Goal: Transaction & Acquisition: Purchase product/service

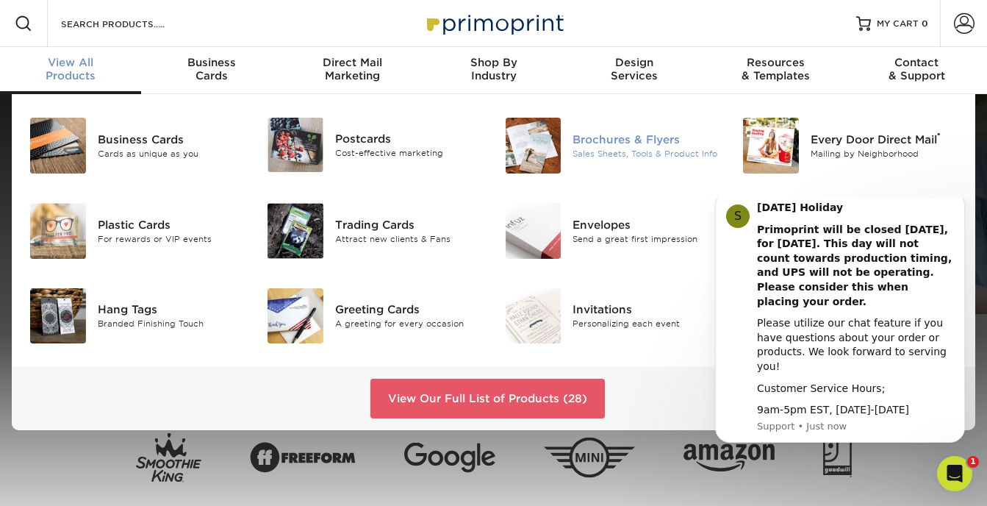
click at [590, 143] on div "Brochures & Flyers" at bounding box center [647, 140] width 148 height 16
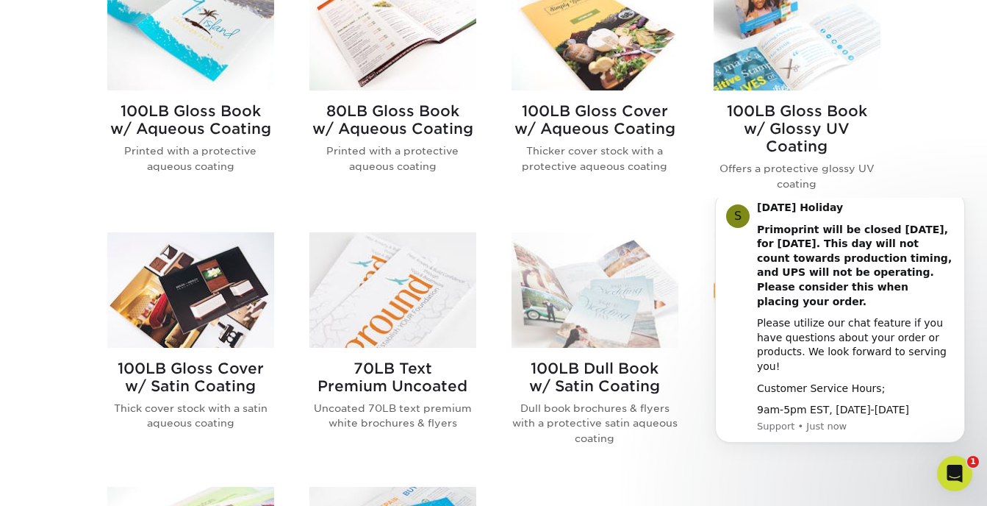
scroll to position [707, 0]
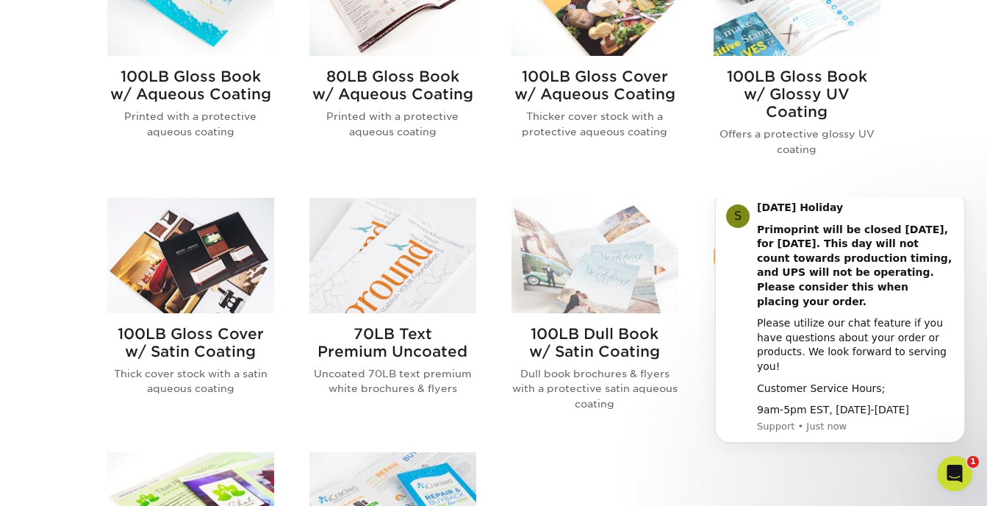
click at [931, 146] on div "Get started below by choosing your paper, finish, and features: Filtered Matche…" at bounding box center [493, 350] width 987 height 1022
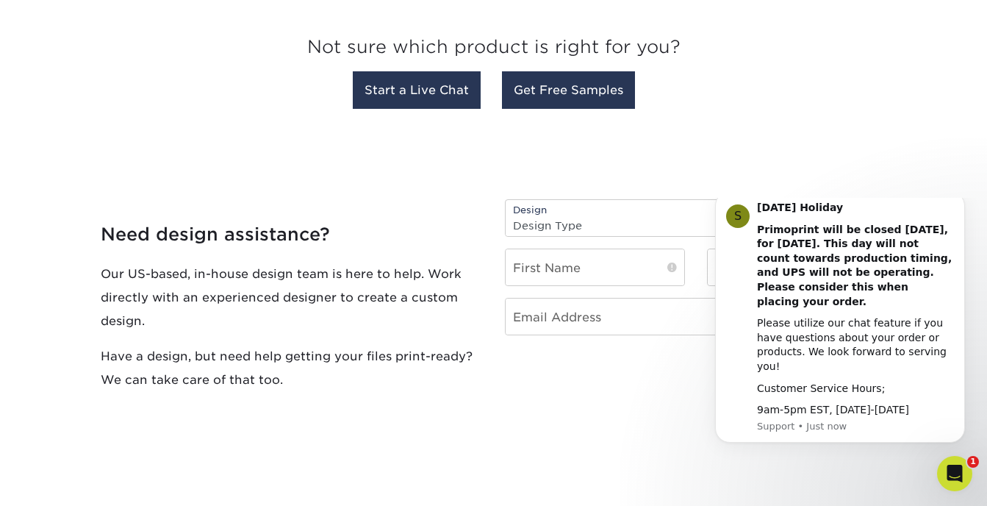
scroll to position [1443, 0]
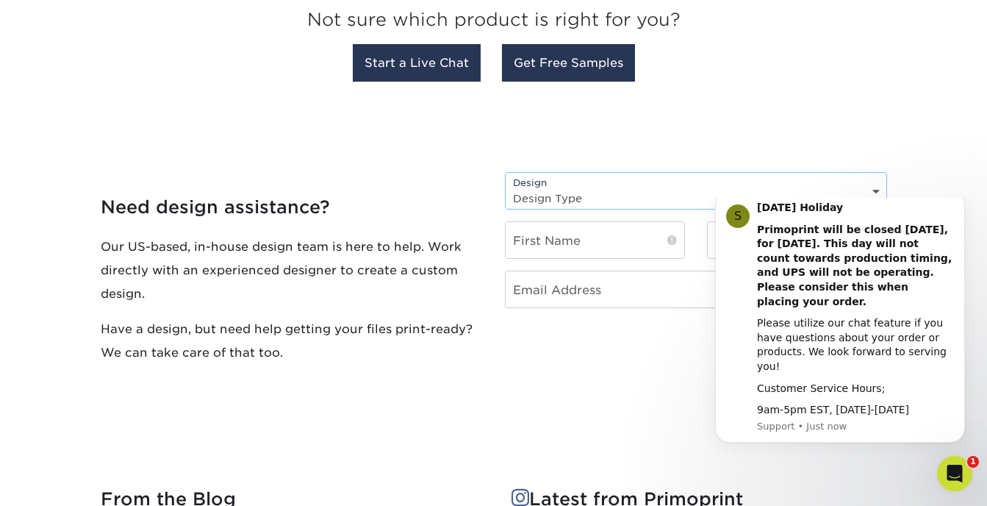
click at [878, 196] on select "Design Type Design Edits New Design" at bounding box center [696, 197] width 381 height 21
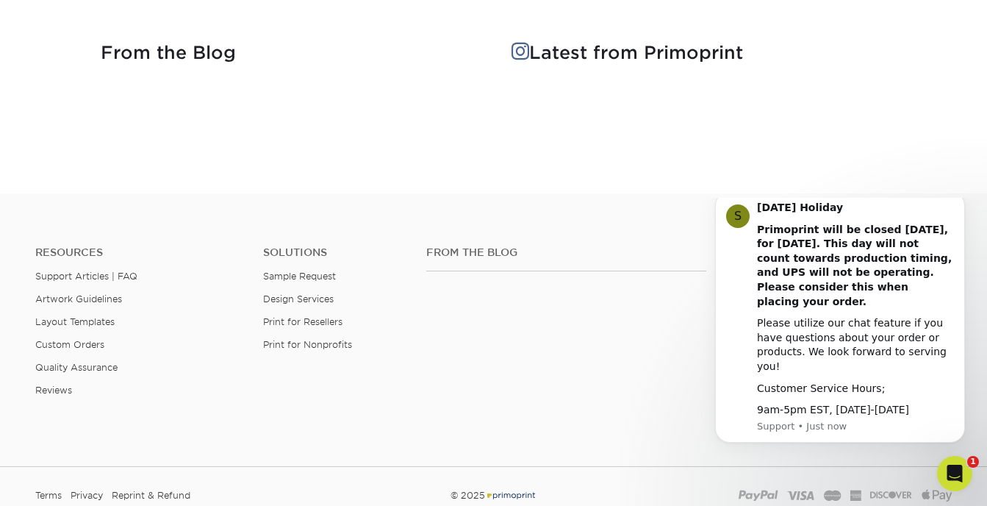
scroll to position [1893, 0]
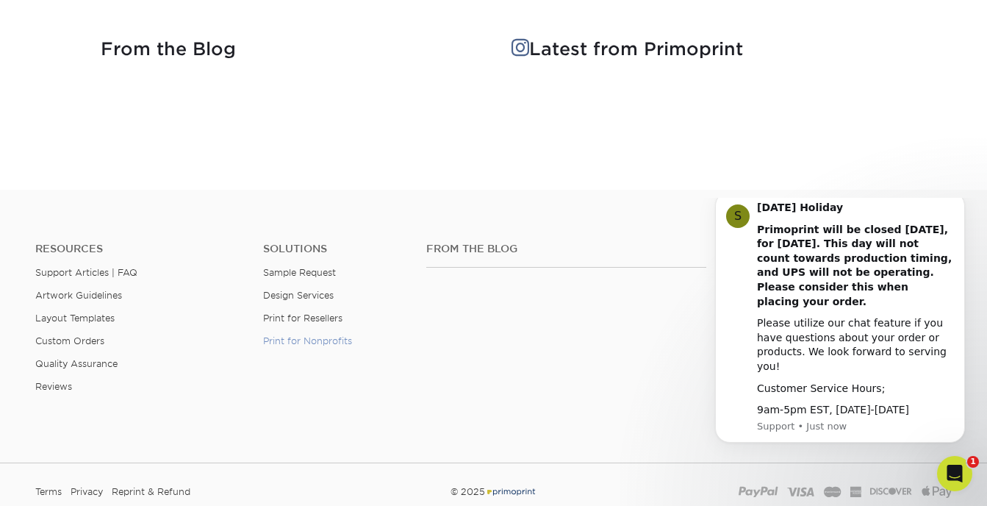
click at [319, 341] on link "Print for Nonprofits" at bounding box center [307, 340] width 89 height 11
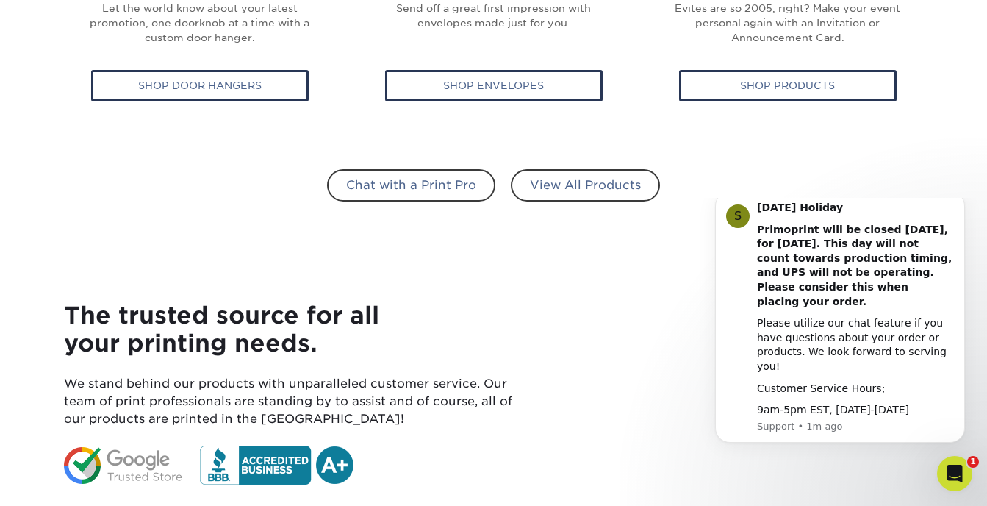
scroll to position [1112, 0]
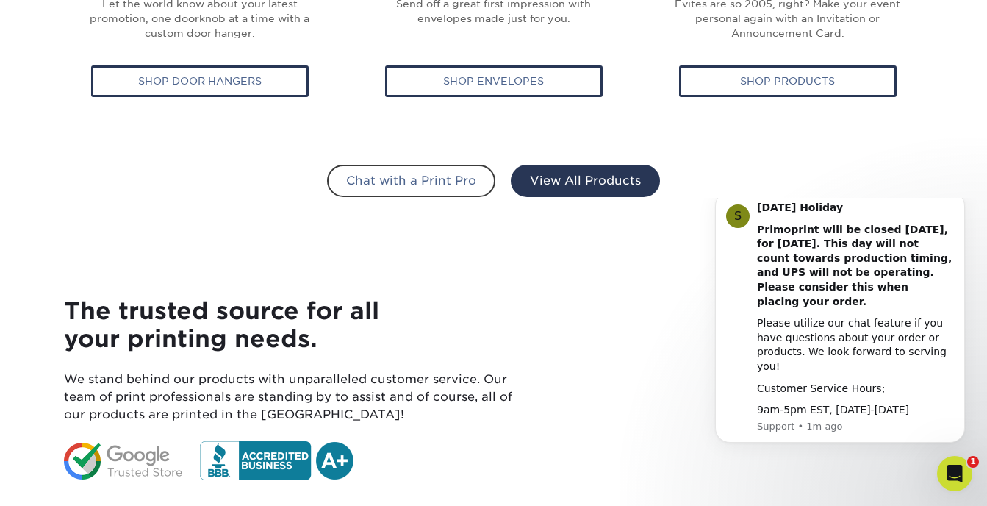
click at [562, 179] on link "View All Products" at bounding box center [585, 181] width 149 height 32
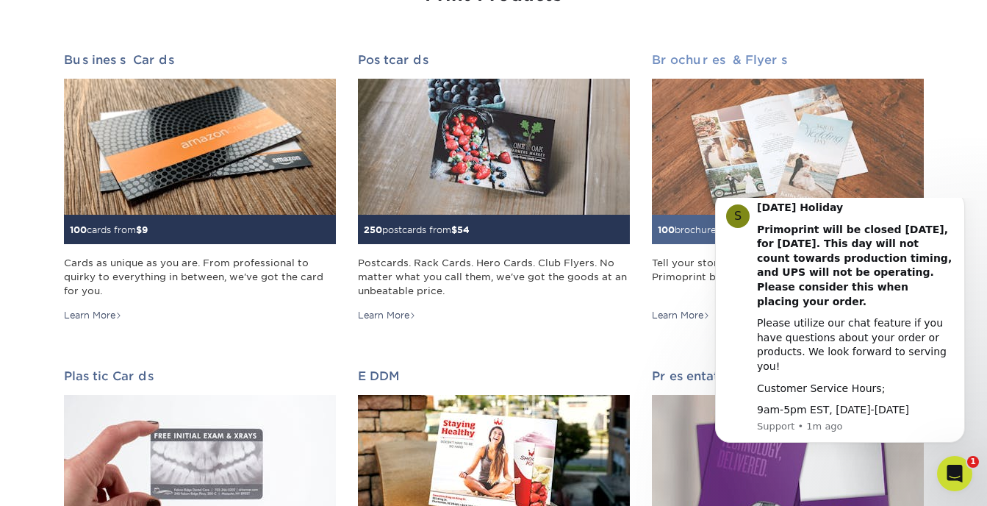
click at [769, 143] on img at bounding box center [788, 147] width 272 height 136
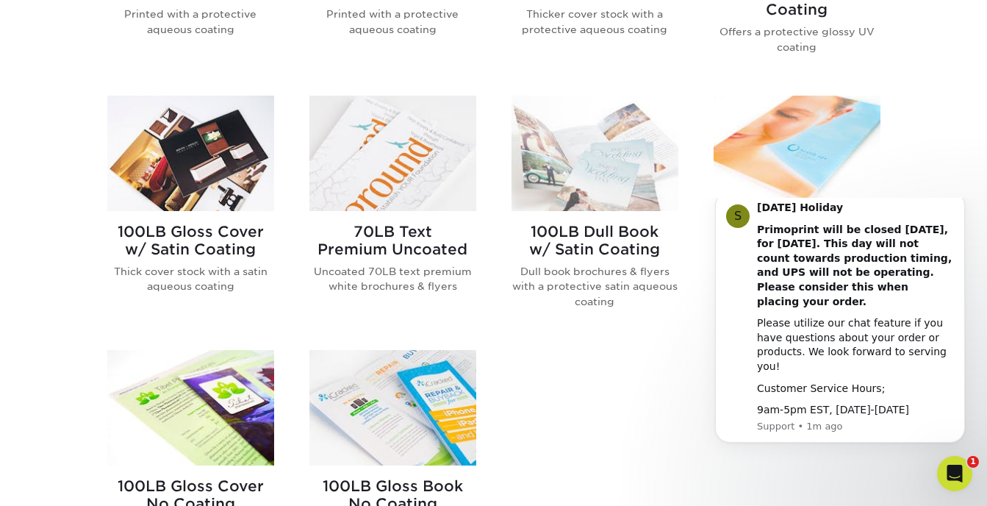
scroll to position [919, 0]
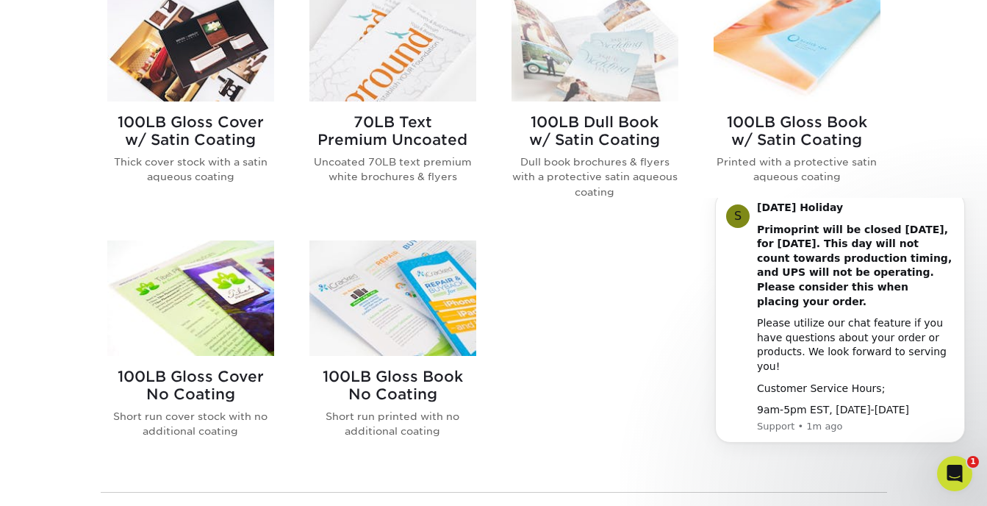
click at [429, 140] on h2 "70LB Text Premium Uncoated" at bounding box center [392, 130] width 167 height 35
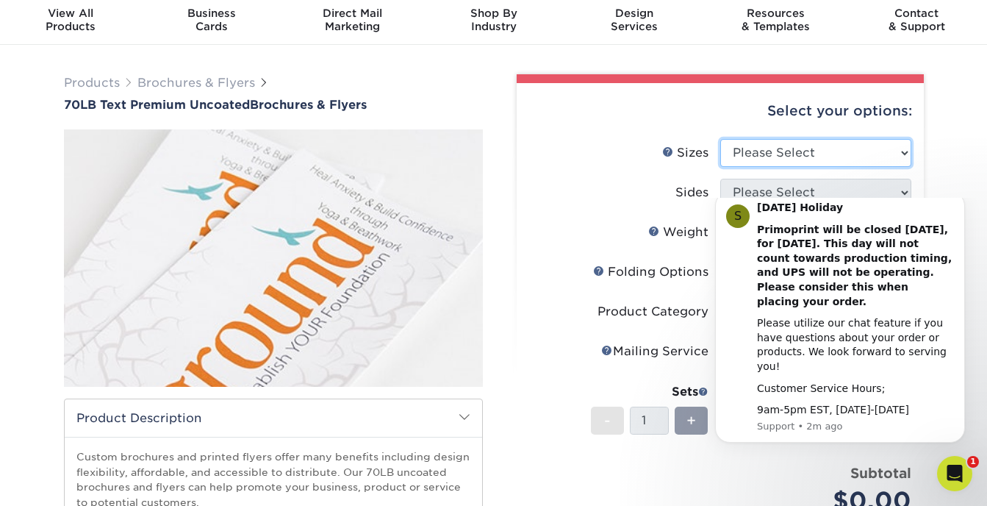
click at [903, 151] on select "Please Select 3.67" x 8.5" 4" x 6" 4" x 8.5" 4" x 9" 4.25" x 5.5" 4.25" x 11" 5…" at bounding box center [815, 153] width 191 height 28
select select "8.50x11.00"
click at [720, 139] on select "Please Select 3.67" x 8.5" 4" x 6" 4" x 8.5" 4" x 9" 4.25" x 5.5" 4.25" x 11" 5…" at bounding box center [815, 153] width 191 height 28
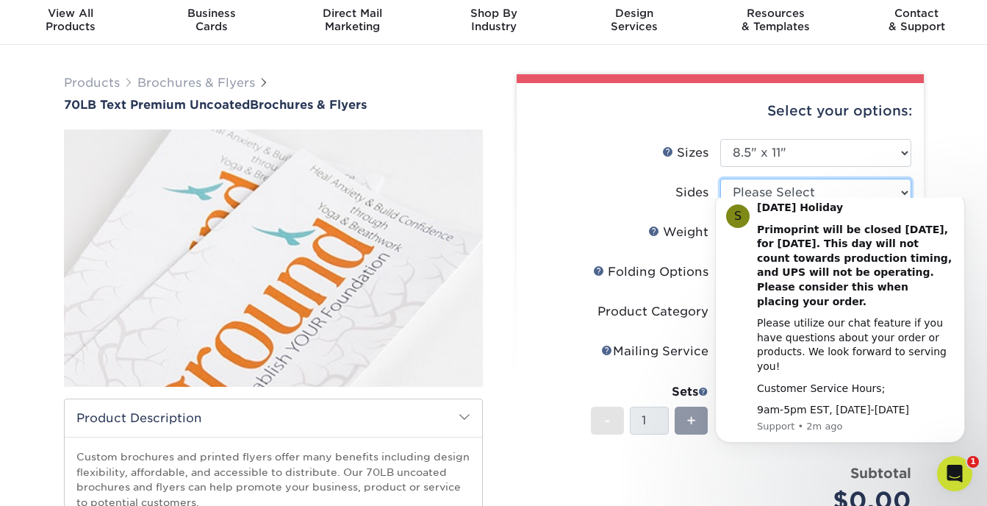
click at [907, 190] on select "Please Select Print Both Sides Print Front Only" at bounding box center [815, 193] width 191 height 28
select select "32d3c223-f82c-492b-b915-ba065a00862f"
click at [720, 179] on select "Please Select Print Both Sides Print Front Only" at bounding box center [815, 193] width 191 height 28
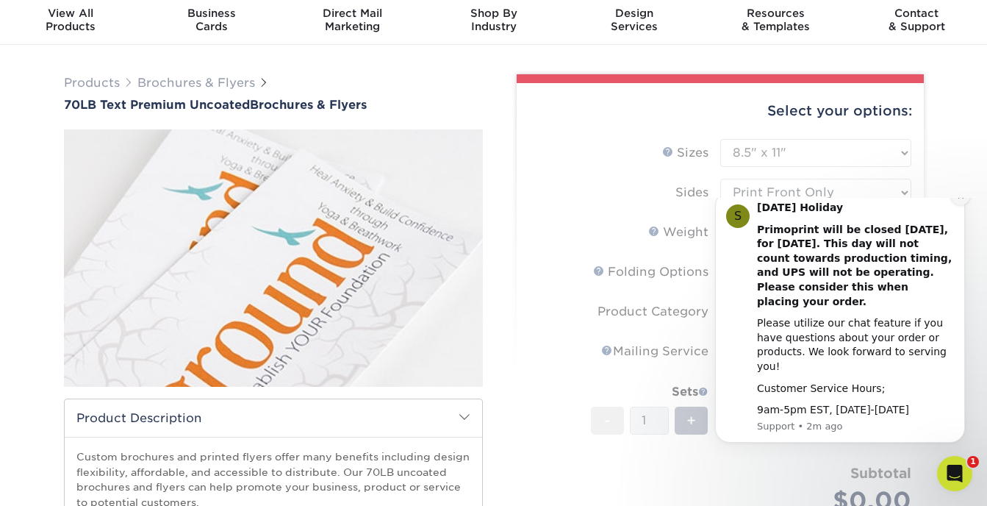
click at [960, 200] on icon "Dismiss notification" at bounding box center [961, 196] width 8 height 8
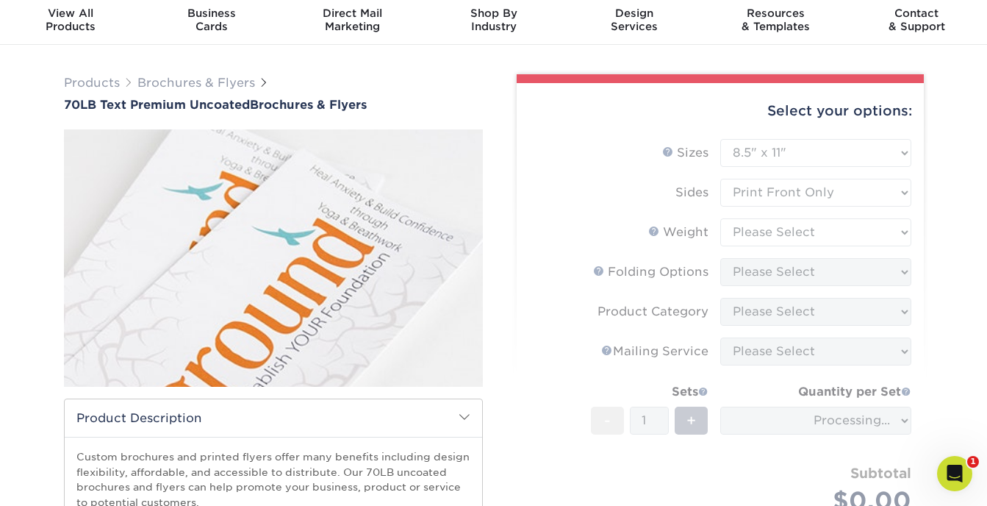
scroll to position [104, 0]
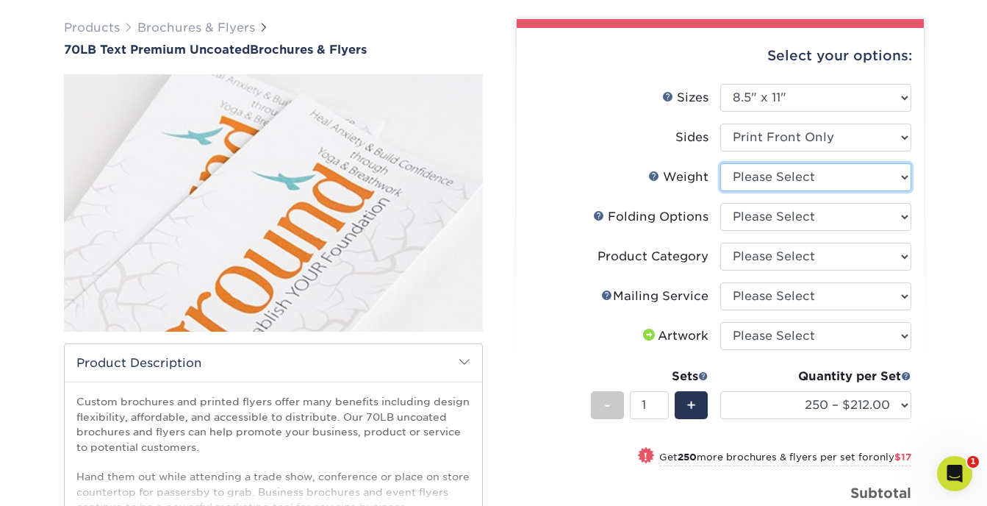
click at [907, 184] on select "Please Select 70LB" at bounding box center [815, 177] width 191 height 28
select select "70LB"
click at [720, 163] on select "Please Select 70LB" at bounding box center [815, 177] width 191 height 28
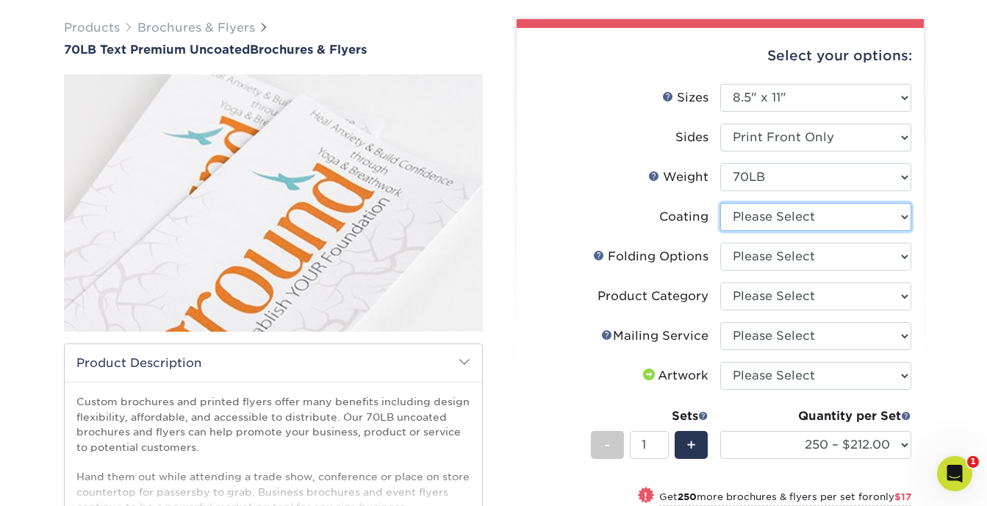
click at [903, 221] on select at bounding box center [815, 217] width 191 height 28
select select "3e7618de-abca-4bda-9f97-8b9129e913d8"
click at [720, 203] on select at bounding box center [815, 217] width 191 height 28
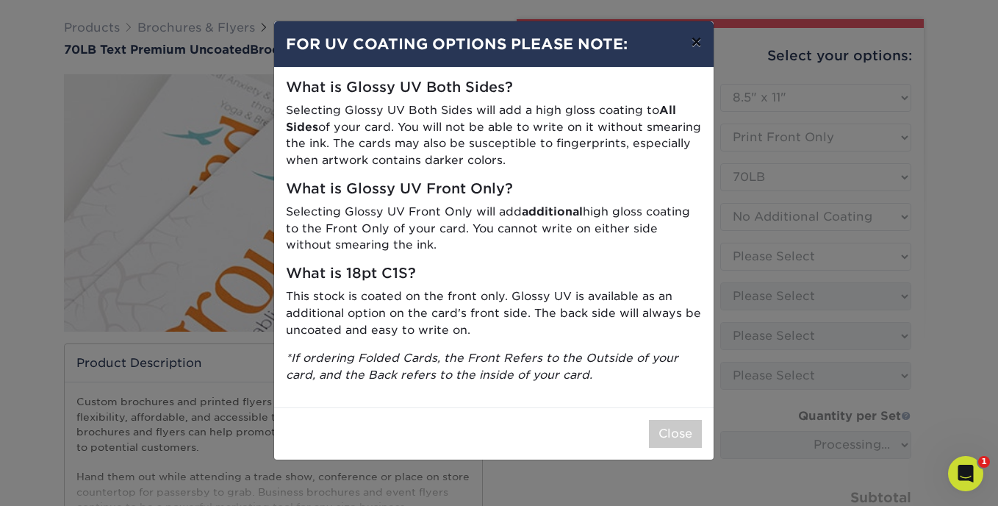
click at [698, 48] on button "×" at bounding box center [696, 41] width 34 height 41
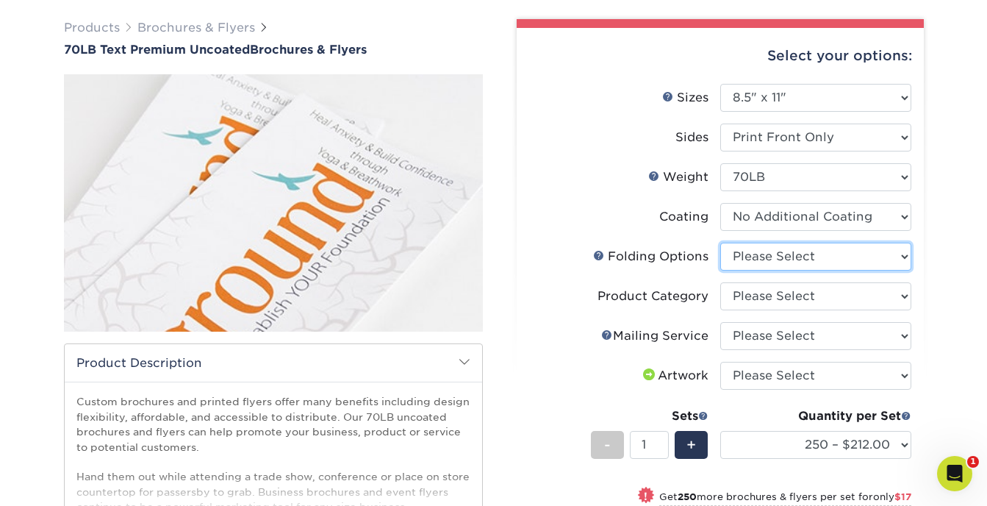
click at [905, 251] on select "Please Select FLAT - No Folding Accordion Fold Half-Fold (Vertical) Half-Fold (…" at bounding box center [815, 257] width 191 height 28
select select "9b1d5825-34d1-4721-9874-ed79abb003d7"
click at [720, 243] on select "Please Select FLAT - No Folding Accordion Fold Half-Fold (Vertical) Half-Fold (…" at bounding box center [815, 257] width 191 height 28
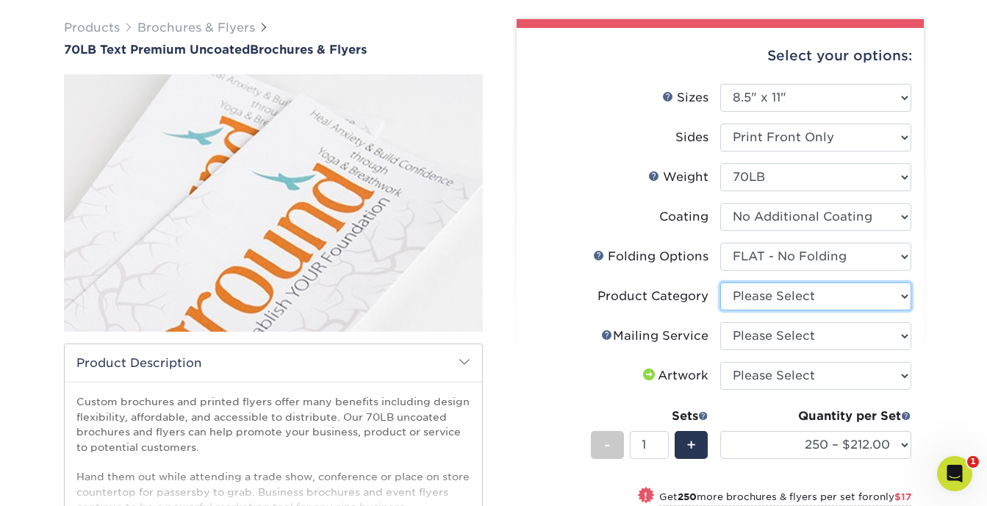
click at [904, 301] on select "Please Select Flyers and Brochures" at bounding box center [815, 296] width 191 height 28
select select "1a668080-6b7c-4174-b399-2c3833b27ef4"
click at [720, 282] on select "Please Select Flyers and Brochures" at bounding box center [815, 296] width 191 height 28
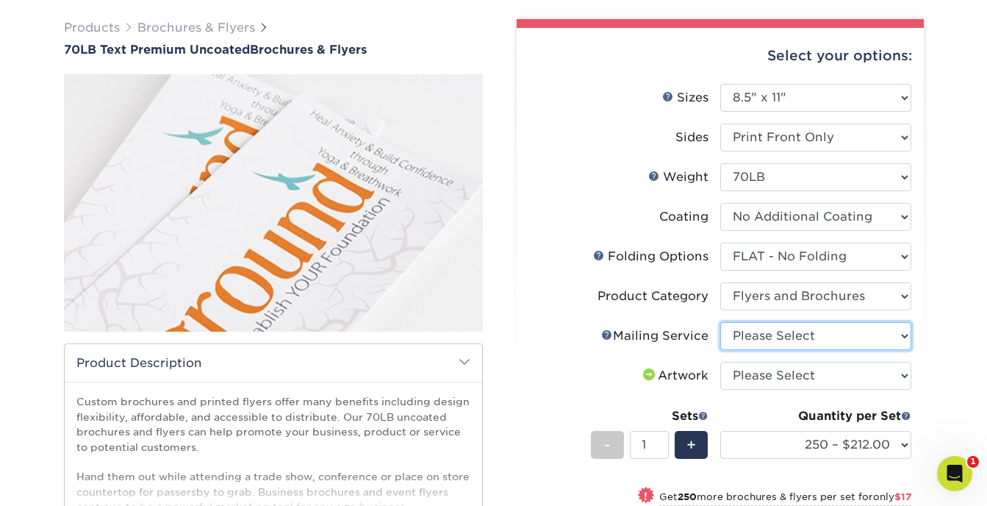
click at [902, 335] on select "Please Select No Direct Mailing Service No, I will mail/stamp/imprint Direct Ma…" at bounding box center [815, 336] width 191 height 28
select select "3e5e9bdd-d78a-4c28-a41d-fe1407925ca6"
click at [720, 322] on select "Please Select No Direct Mailing Service No, I will mail/stamp/imprint Direct Ma…" at bounding box center [815, 336] width 191 height 28
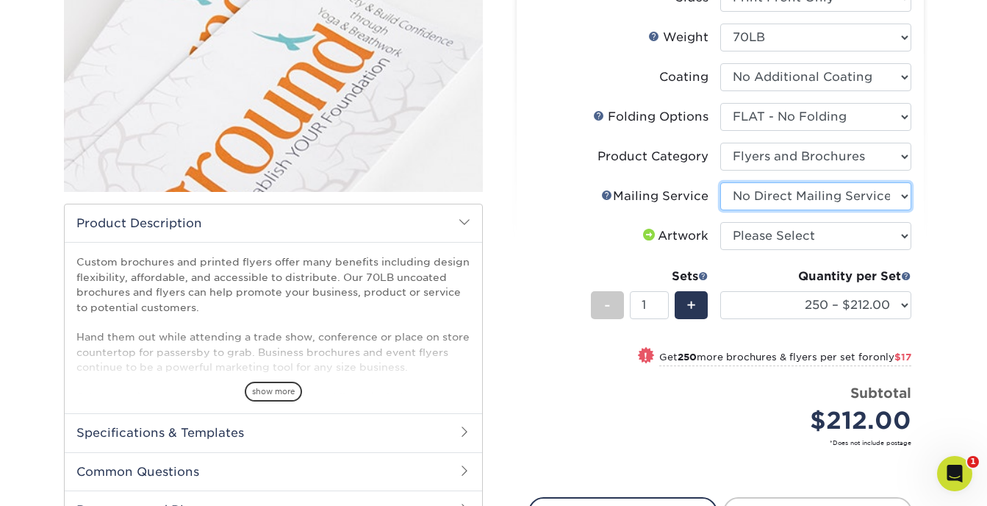
scroll to position [248, 0]
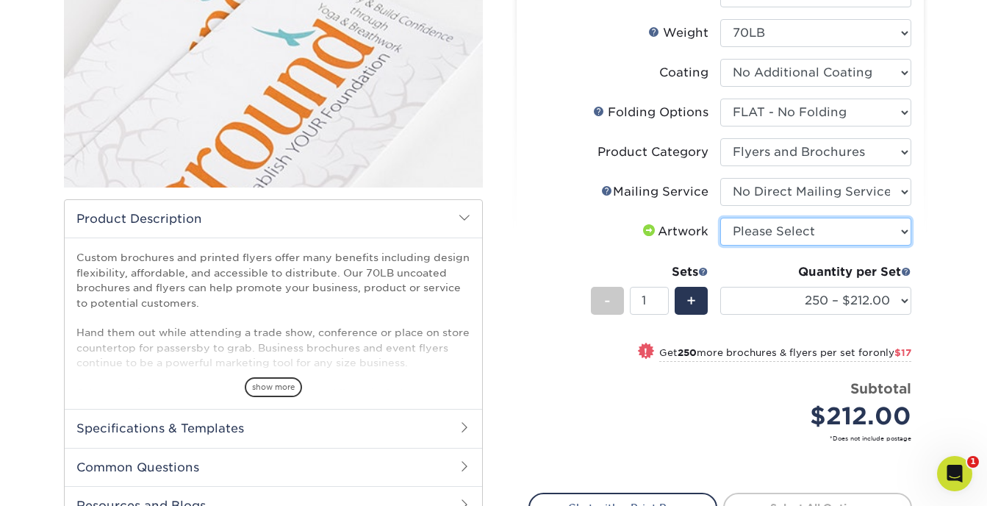
click at [903, 234] on select "Please Select I will upload files I need a design - $175" at bounding box center [815, 232] width 191 height 28
select select "upload"
click at [720, 218] on select "Please Select I will upload files I need a design - $175" at bounding box center [815, 232] width 191 height 28
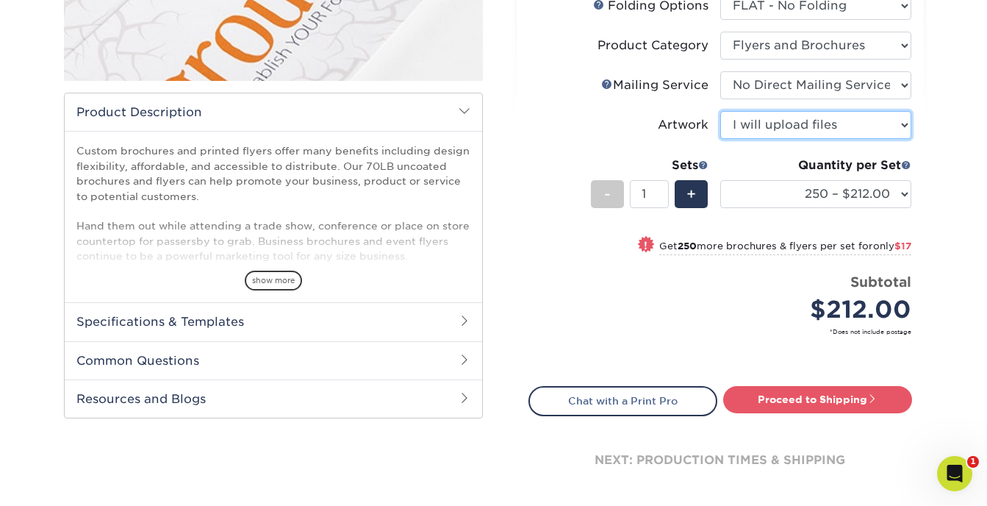
scroll to position [376, 0]
